Goal: Find specific page/section: Find specific page/section

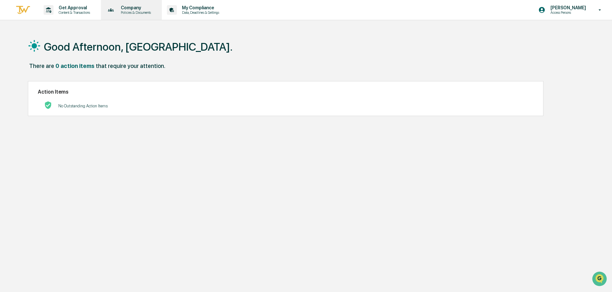
click at [148, 9] on p "Company" at bounding box center [135, 7] width 38 height 5
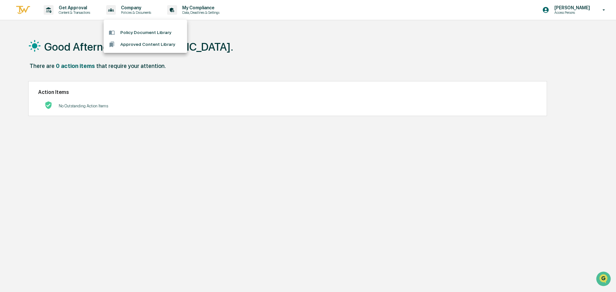
click at [595, 11] on div at bounding box center [308, 146] width 616 height 292
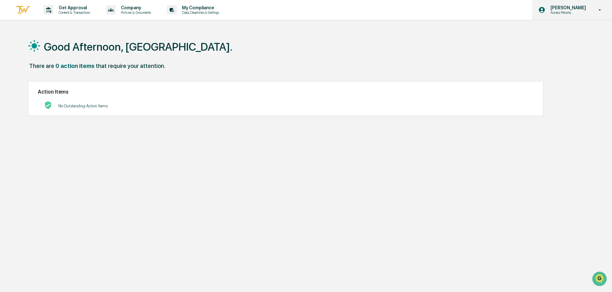
click at [573, 9] on p "[PERSON_NAME]" at bounding box center [568, 7] width 44 height 5
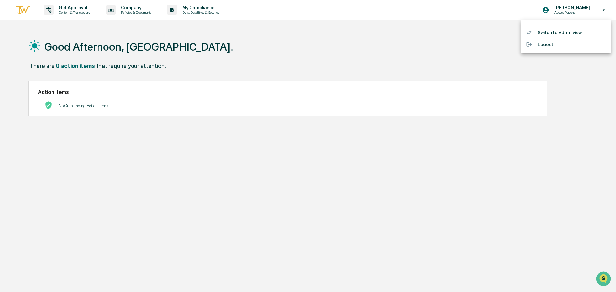
click at [565, 33] on li "Switch to Admin view..." at bounding box center [566, 33] width 90 height 12
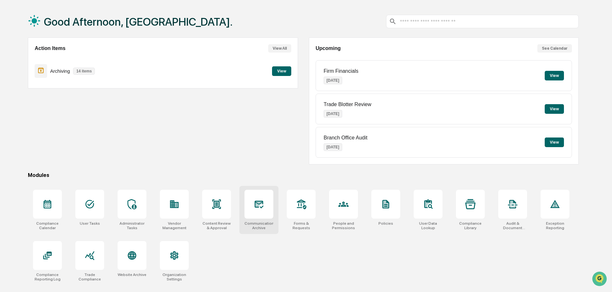
scroll to position [30, 0]
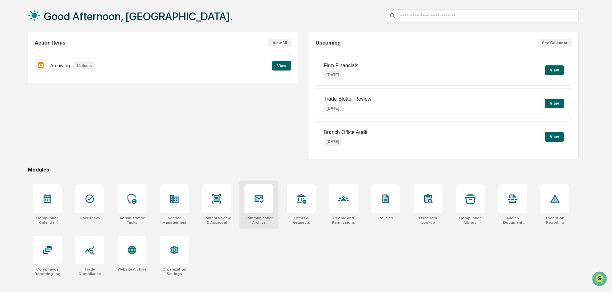
click at [257, 208] on div at bounding box center [259, 198] width 29 height 29
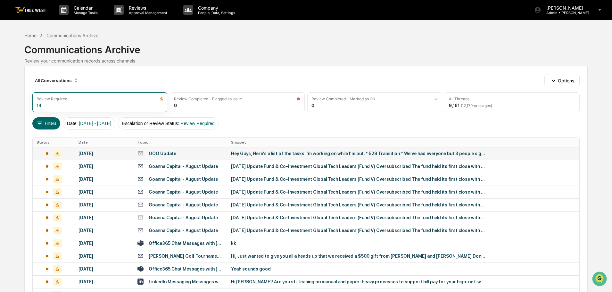
click at [56, 155] on icon at bounding box center [57, 153] width 4 height 3
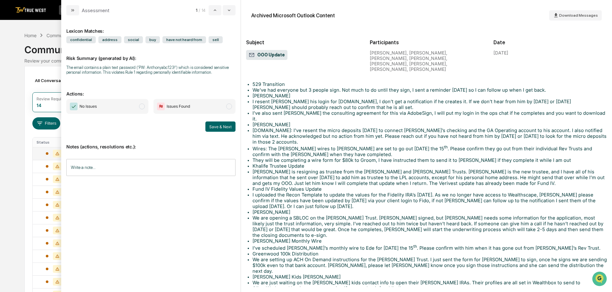
scroll to position [116, 0]
click at [26, 25] on div "Calendar Manage Tasks Reviews Approval Management Company People, Data, Setting…" at bounding box center [306, 181] width 612 height 363
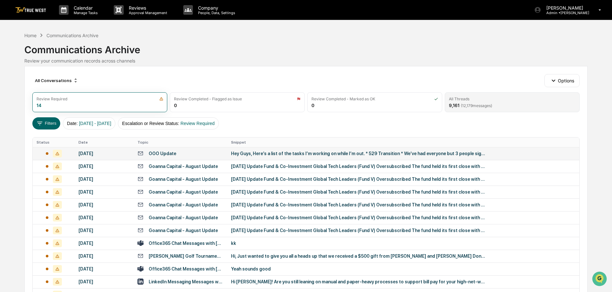
click at [478, 102] on div "All Threads 9,161 ( 12,179 messages)" at bounding box center [512, 102] width 135 height 20
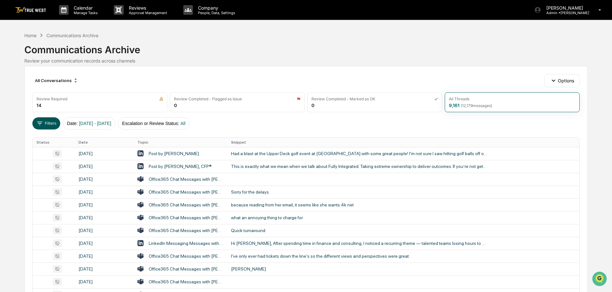
click at [40, 128] on button "Filters" at bounding box center [46, 123] width 28 height 12
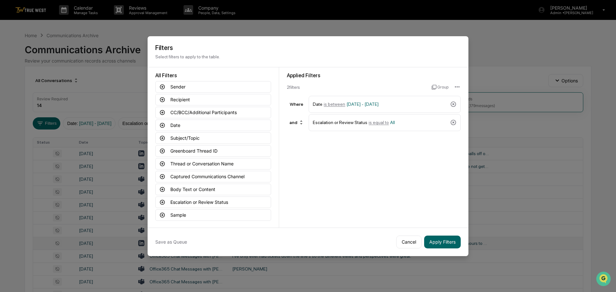
click at [408, 243] on button "Cancel" at bounding box center [408, 242] width 25 height 13
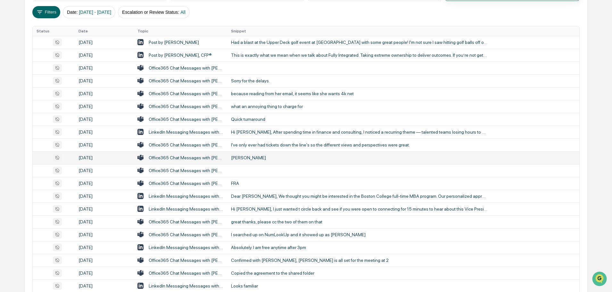
scroll to position [212, 0]
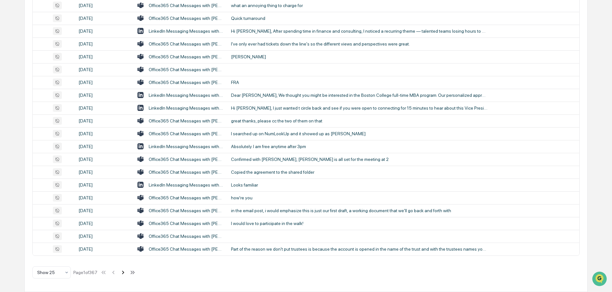
click at [123, 273] on icon at bounding box center [123, 272] width 7 height 7
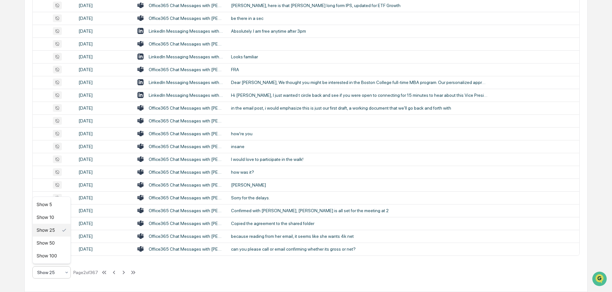
drag, startPoint x: 56, startPoint y: 273, endPoint x: 62, endPoint y: 274, distance: 6.2
click at [56, 273] on div at bounding box center [49, 272] width 24 height 6
click at [60, 257] on div "Show 100" at bounding box center [52, 255] width 38 height 13
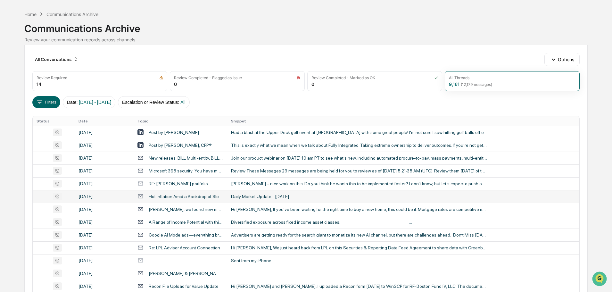
scroll to position [0, 0]
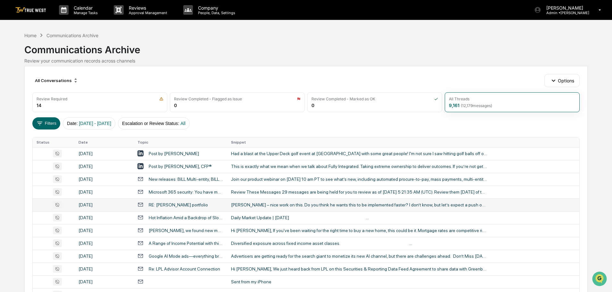
click at [169, 205] on div "RE: Tedd Saunders portfolio" at bounding box center [178, 204] width 59 height 5
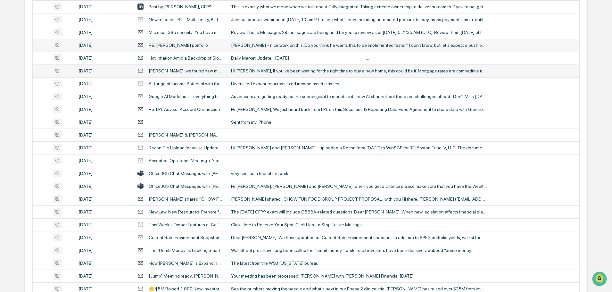
scroll to position [160, 0]
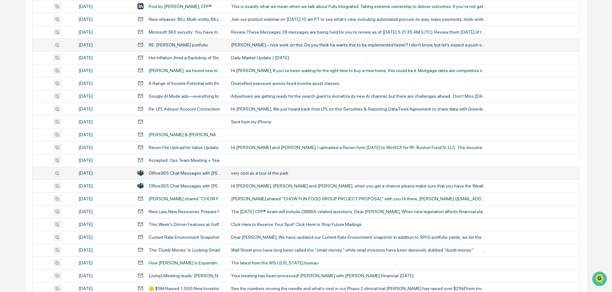
click at [209, 173] on div "Office365 Chat Messages with Thomas Schulte, Dante Coppola on 2025-08-12" at bounding box center [186, 173] width 75 height 5
